Goal: Download file/media

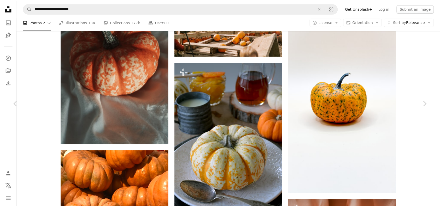
scroll to position [4486, 0]
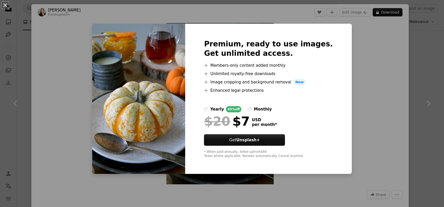
click at [358, 128] on div "An X shape Premium, ready to use images. Get unlimited access. A plus sign Memb…" at bounding box center [222, 103] width 444 height 207
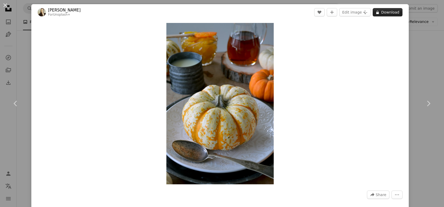
click at [386, 12] on button "A lock Download" at bounding box center [387, 12] width 30 height 8
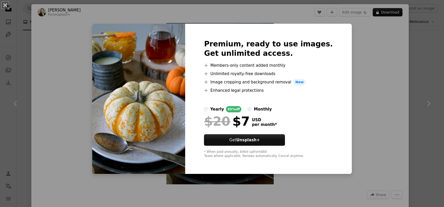
click at [339, 135] on div "An X shape Premium, ready to use images. Get unlimited access. A plus sign Memb…" at bounding box center [222, 103] width 444 height 207
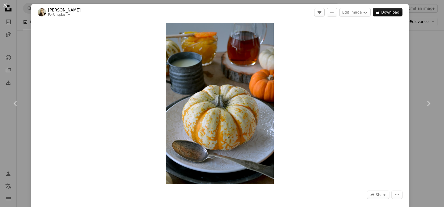
drag, startPoint x: 422, startPoint y: 39, endPoint x: 79, endPoint y: 20, distance: 344.3
click at [422, 39] on div "An X shape Chevron left Chevron right [PERSON_NAME] For Unsplash+ A heart A plu…" at bounding box center [222, 103] width 444 height 207
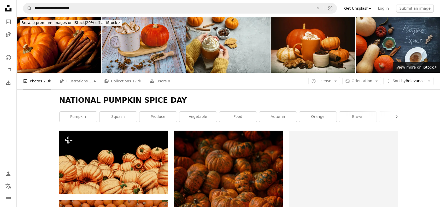
click at [151, 40] on img at bounding box center [144, 45] width 84 height 56
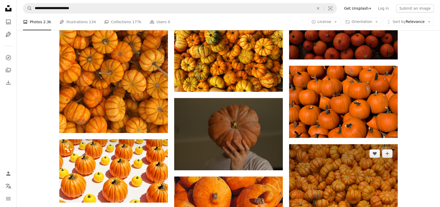
scroll to position [339, 0]
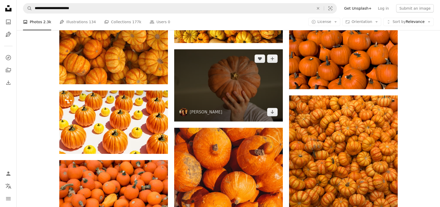
click at [227, 83] on img at bounding box center [228, 85] width 109 height 72
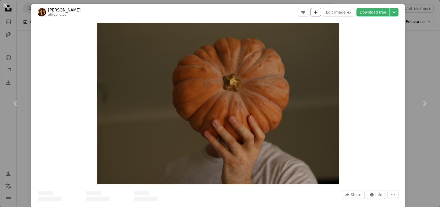
click at [318, 13] on icon "A plus sign" at bounding box center [315, 12] width 4 height 4
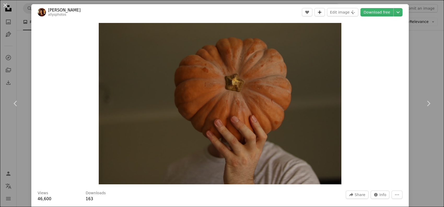
click at [320, 13] on icon "Add to Collection" at bounding box center [319, 11] width 3 height 3
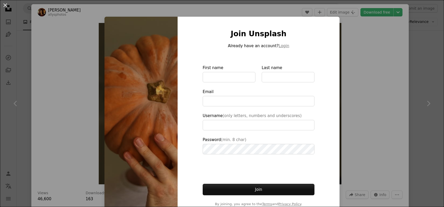
click at [379, 91] on div "An X shape Join Unsplash Already have an account? Login First name Last name Em…" at bounding box center [222, 103] width 444 height 207
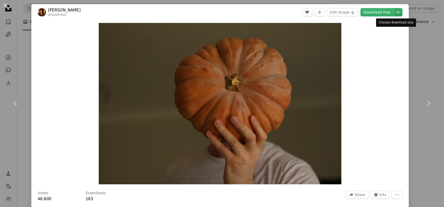
click at [395, 14] on icon "Chevron down" at bounding box center [398, 12] width 8 height 6
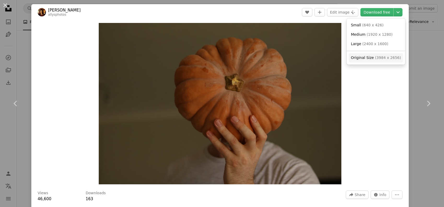
click at [360, 55] on link "Original Size ( 3984 x 2656 )" at bounding box center [375, 57] width 54 height 9
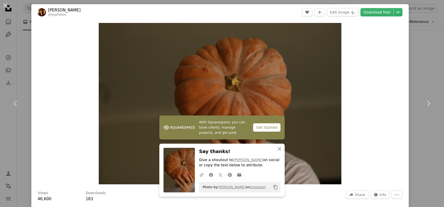
click at [413, 62] on div "An X shape Chevron left Chevron right [PERSON_NAME] allysphotos A heart A plus …" at bounding box center [222, 103] width 444 height 207
click at [325, 8] on icon "An X shape" at bounding box center [321, 8] width 11 height 4
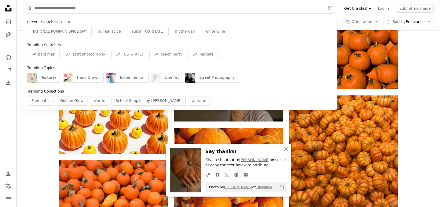
click at [79, 10] on input "Find visuals sitewide" at bounding box center [178, 8] width 292 height 10
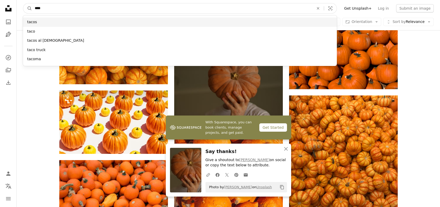
type input "****"
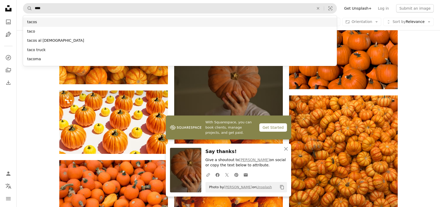
click at [32, 21] on div "tacos" at bounding box center [180, 21] width 314 height 9
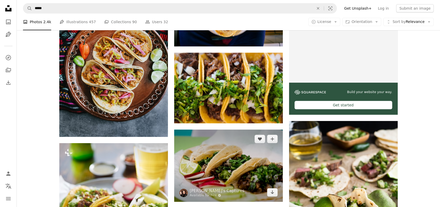
scroll to position [209, 0]
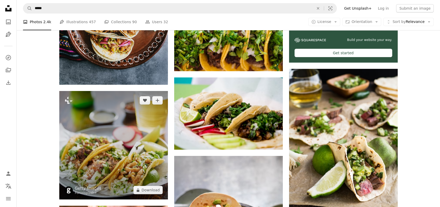
click at [118, 140] on img at bounding box center [113, 145] width 109 height 109
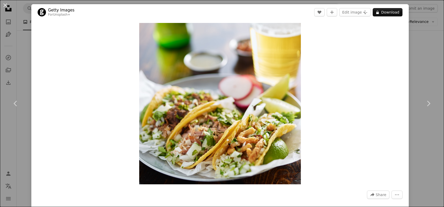
click at [426, 72] on div "An X shape Chevron left Chevron right Getty Images For Unsplash+ A heart A plus…" at bounding box center [222, 103] width 444 height 207
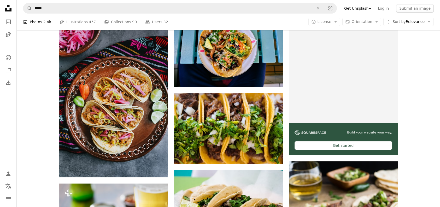
scroll to position [78, 0]
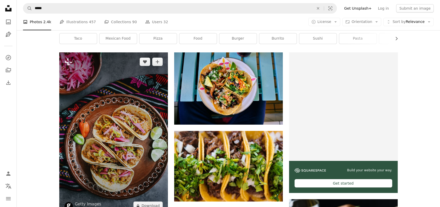
click at [114, 139] on img at bounding box center [113, 133] width 109 height 163
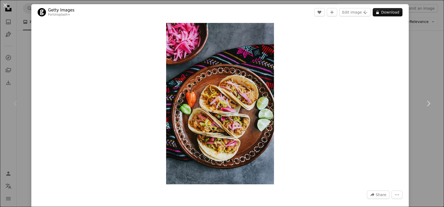
click at [410, 48] on div "An X shape Chevron left Chevron right Getty Images For Unsplash+ A heart A plus…" at bounding box center [222, 103] width 444 height 207
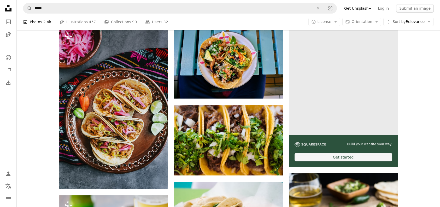
scroll to position [131, 0]
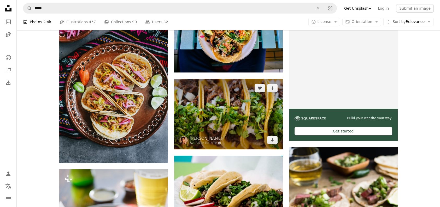
click at [250, 114] on img at bounding box center [228, 114] width 109 height 70
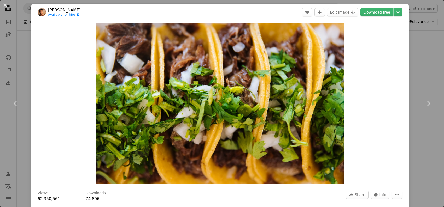
click at [415, 61] on div "An X shape Chevron left Chevron right [PERSON_NAME] Available for hire A checkm…" at bounding box center [222, 103] width 444 height 207
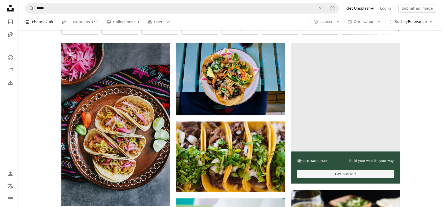
scroll to position [52, 0]
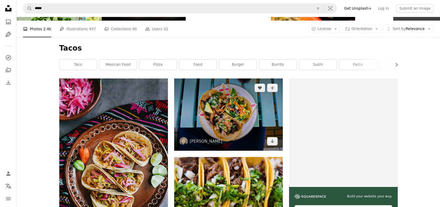
click at [235, 113] on img at bounding box center [228, 115] width 109 height 72
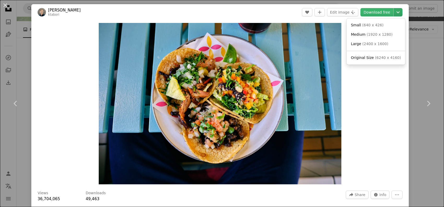
click at [394, 11] on icon "Chevron down" at bounding box center [398, 12] width 8 height 6
click at [371, 14] on dialog "An X shape Chevron left Chevron right [PERSON_NAME] ktabori A heart A plus sign…" at bounding box center [222, 103] width 444 height 207
click at [372, 10] on link "Download free" at bounding box center [376, 12] width 33 height 8
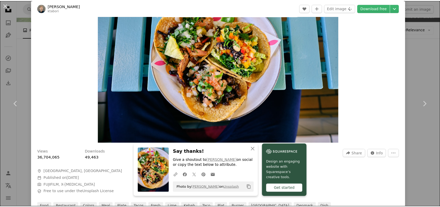
scroll to position [78, 0]
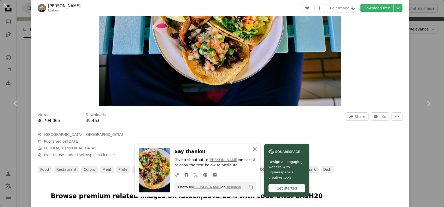
click at [430, 70] on div "An X shape Chevron left Chevron right [PERSON_NAME] ktabori A heart A plus sign…" at bounding box center [222, 103] width 444 height 207
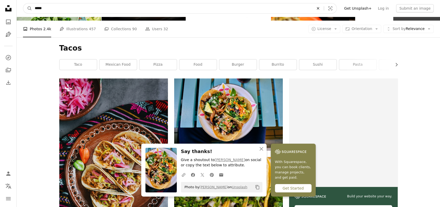
click at [319, 8] on icon "Find visuals sitewide" at bounding box center [318, 8] width 2 height 2
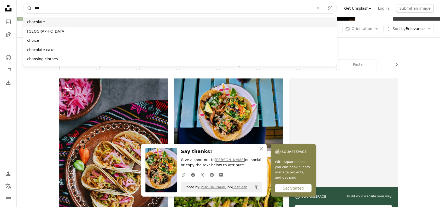
type input "***"
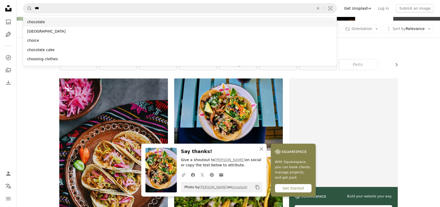
click at [39, 22] on div "chocolate" at bounding box center [180, 21] width 314 height 9
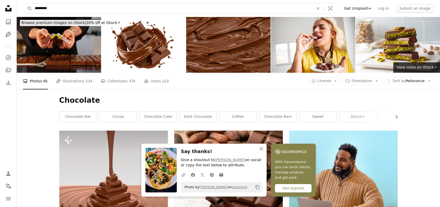
click at [52, 8] on input "*********" at bounding box center [172, 8] width 280 height 10
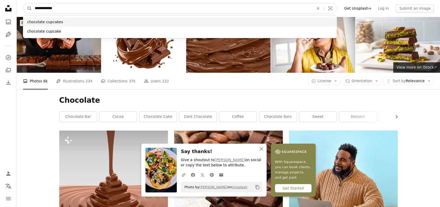
type input "**********"
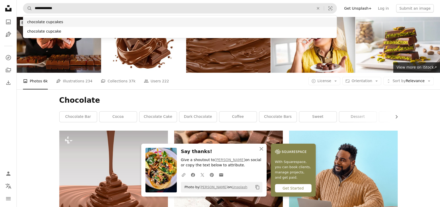
click at [64, 22] on div "chocolate cupcakes" at bounding box center [180, 21] width 314 height 9
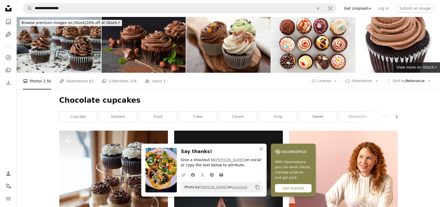
click at [261, 149] on icon "An X shape" at bounding box center [261, 149] width 6 height 6
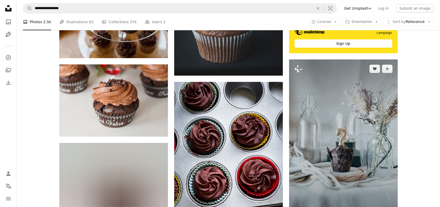
scroll to position [209, 0]
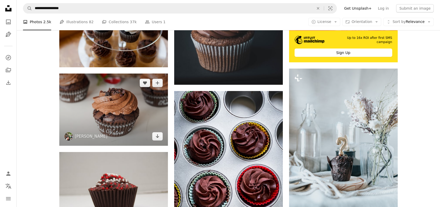
click at [104, 109] on img at bounding box center [113, 110] width 109 height 72
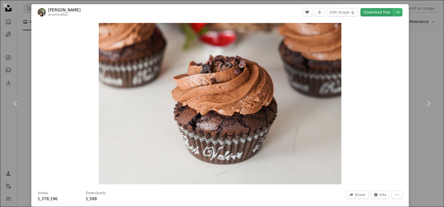
click at [376, 14] on link "Download free" at bounding box center [376, 12] width 33 height 8
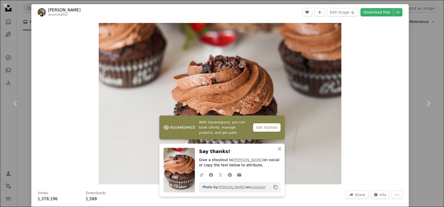
click at [420, 76] on div "An X shape Chevron left Chevron right [PERSON_NAME] anammaltez A heart A plus s…" at bounding box center [222, 103] width 444 height 207
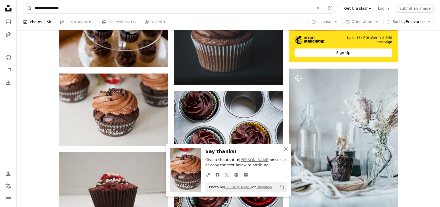
click at [324, 8] on icon "An X shape" at bounding box center [317, 8] width 11 height 4
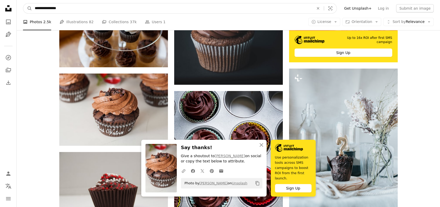
type input "**********"
click button "A magnifying glass" at bounding box center [27, 8] width 9 height 10
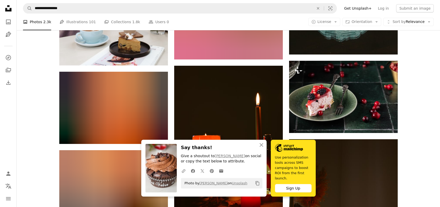
scroll to position [392, 0]
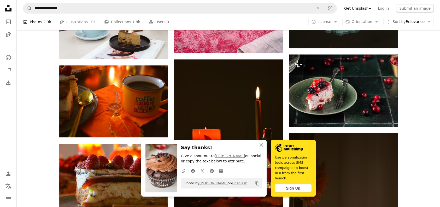
click at [263, 148] on icon "An X shape" at bounding box center [261, 145] width 6 height 6
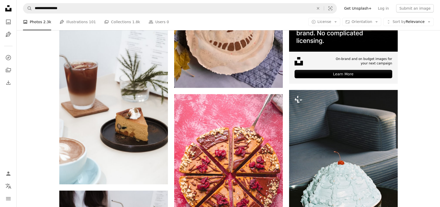
scroll to position [78, 0]
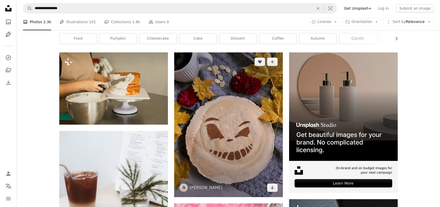
click at [220, 139] on img at bounding box center [228, 124] width 109 height 145
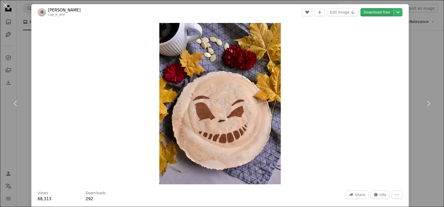
click at [378, 12] on link "Download free" at bounding box center [376, 12] width 33 height 8
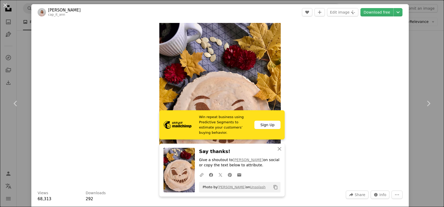
click at [421, 57] on div "An X shape Chevron left Chevron right [PERSON_NAME] cap_it_ann A heart A plus s…" at bounding box center [222, 103] width 444 height 207
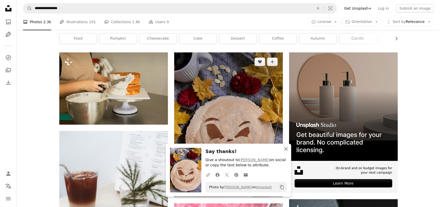
drag, startPoint x: 287, startPoint y: 150, endPoint x: 205, endPoint y: 120, distance: 87.2
click at [286, 150] on icon "An X shape" at bounding box center [286, 149] width 6 height 6
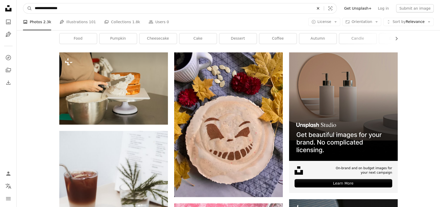
drag, startPoint x: 324, startPoint y: 8, endPoint x: 255, endPoint y: 15, distance: 69.5
click at [323, 8] on icon "An X shape" at bounding box center [317, 8] width 11 height 4
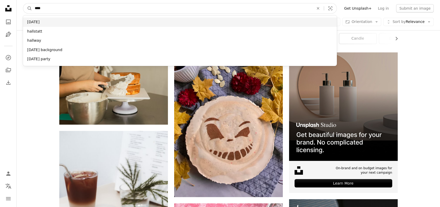
type input "****"
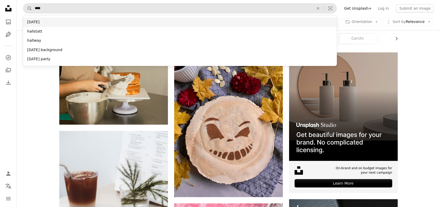
click at [42, 22] on div "[DATE]" at bounding box center [180, 21] width 314 height 9
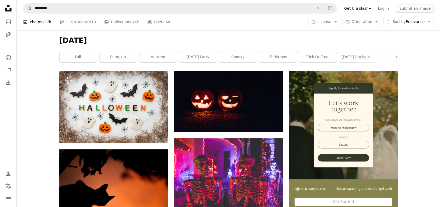
scroll to position [78, 0]
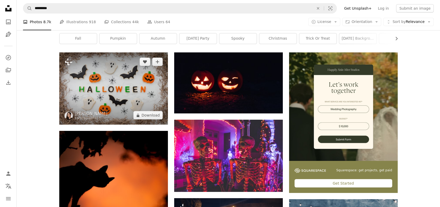
click at [117, 95] on img at bounding box center [113, 88] width 109 height 72
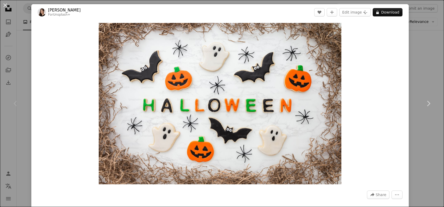
click at [23, 76] on div "An X shape Chevron left Chevron right [PERSON_NAME] For Unsplash+ A heart A plu…" at bounding box center [222, 103] width 444 height 207
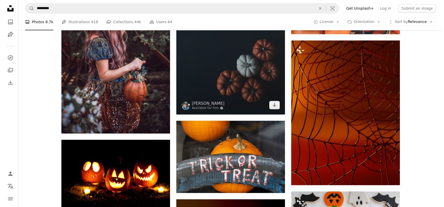
scroll to position [1984, 0]
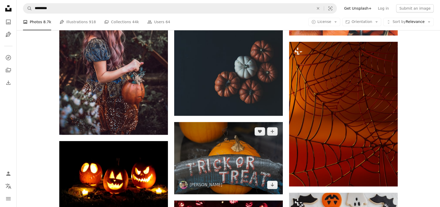
click at [222, 158] on img at bounding box center [228, 158] width 109 height 72
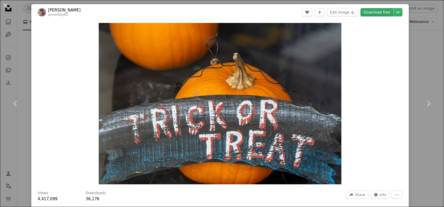
click at [379, 13] on link "Download free" at bounding box center [376, 12] width 33 height 8
